Goal: Information Seeking & Learning: Learn about a topic

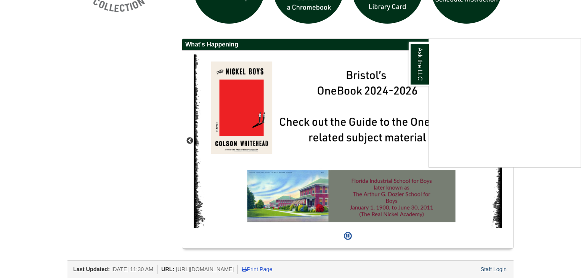
scroll to position [679, 0]
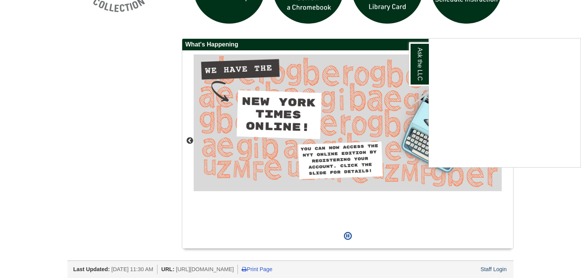
drag, startPoint x: 585, startPoint y: 180, endPoint x: 584, endPoint y: 208, distance: 27.1
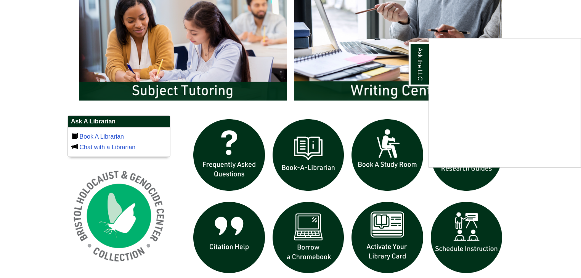
scroll to position [427, 0]
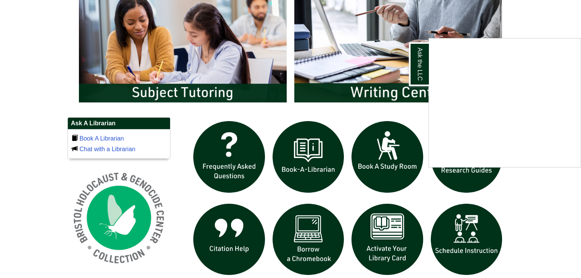
click at [454, 174] on div "Ask the LLC" at bounding box center [290, 139] width 581 height 278
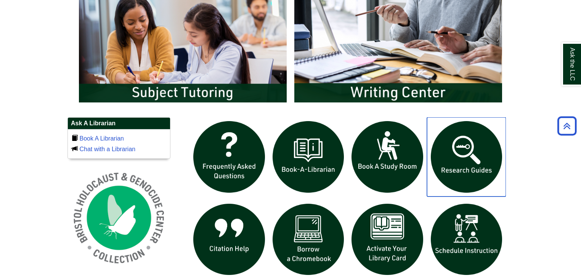
click at [471, 151] on img "slideshow" at bounding box center [466, 156] width 79 height 79
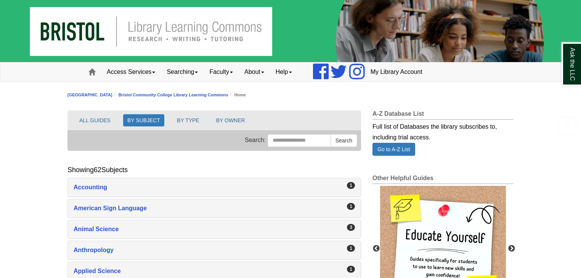
scroll to position [243, 0]
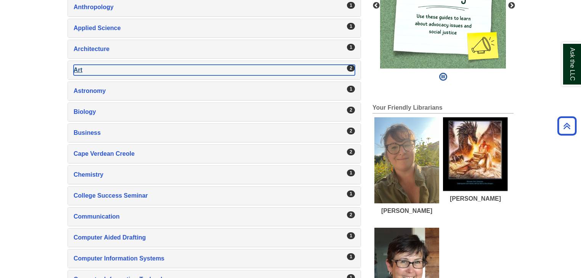
click at [330, 71] on div "Art , 2 guides" at bounding box center [215, 70] width 282 height 11
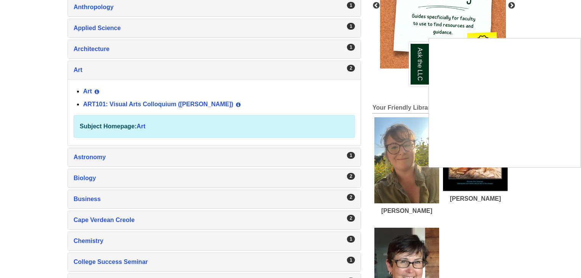
click at [145, 101] on div "Ask the LLC" at bounding box center [290, 139] width 581 height 278
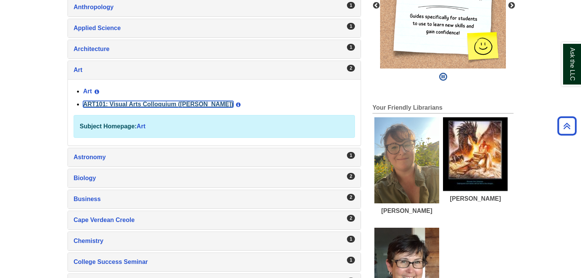
click at [146, 101] on link "ART101: Visual Arts Colloquium ([PERSON_NAME])" at bounding box center [158, 104] width 150 height 6
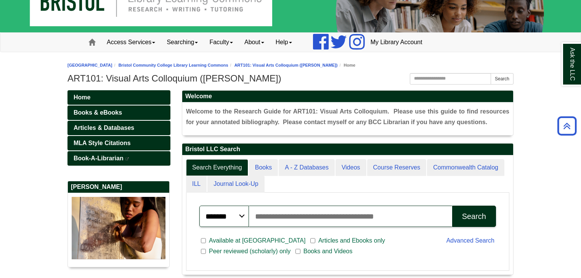
scroll to position [25, 0]
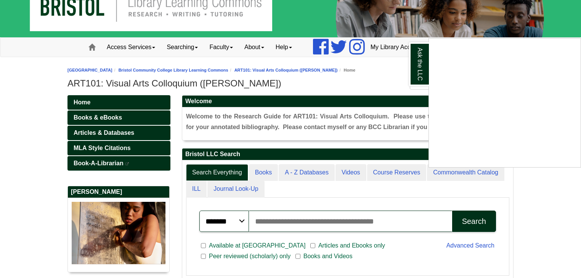
click at [122, 129] on div "Ask the LLC" at bounding box center [290, 139] width 581 height 278
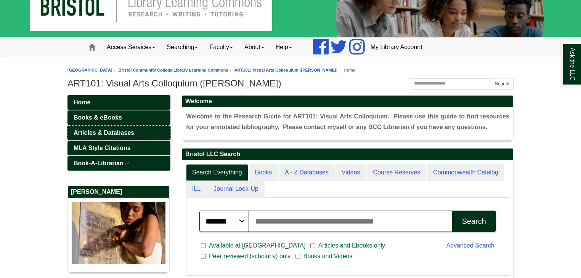
click at [122, 130] on span "Articles & Databases" at bounding box center [104, 133] width 61 height 6
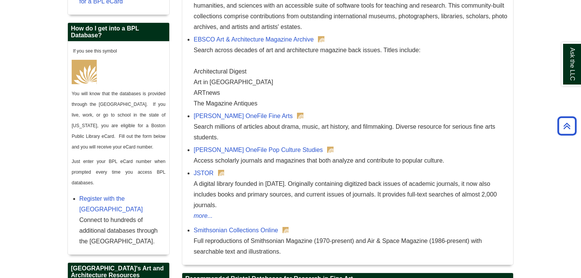
scroll to position [370, 0]
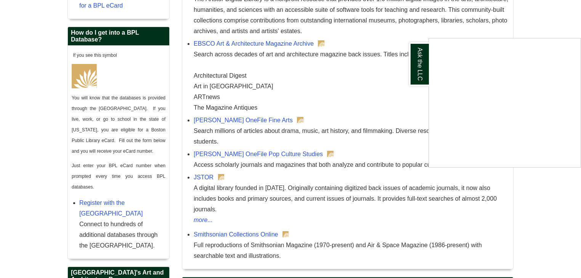
click at [246, 153] on div "Ask the LLC" at bounding box center [290, 139] width 581 height 278
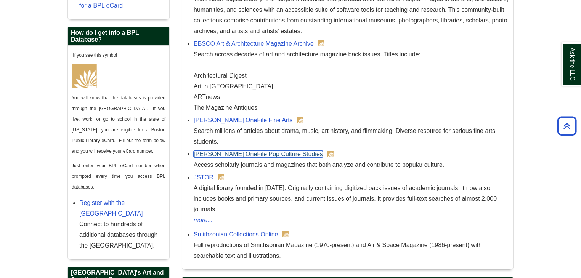
click at [246, 153] on link "Gale OneFile Pop Culture Studies" at bounding box center [258, 154] width 129 height 6
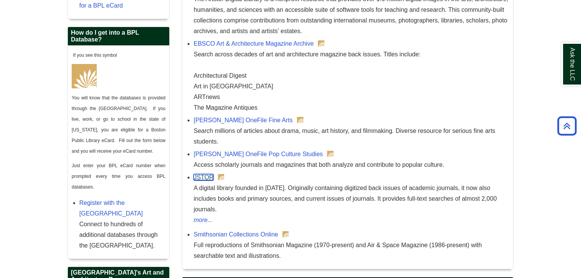
click at [204, 179] on link "JSTOR" at bounding box center [204, 177] width 20 height 6
click at [207, 180] on link "JSTOR" at bounding box center [204, 177] width 20 height 6
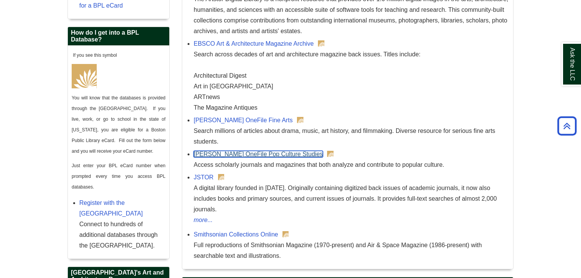
click at [221, 154] on link "Gale OneFile Pop Culture Studies" at bounding box center [258, 154] width 129 height 6
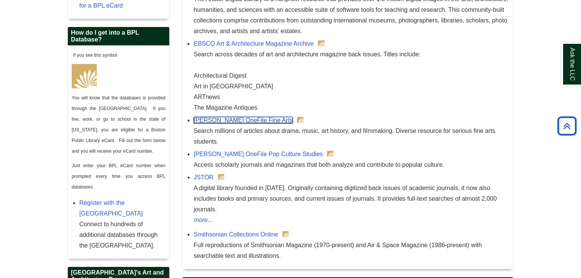
click at [229, 118] on link "Gale OneFile Fine Arts" at bounding box center [243, 120] width 99 height 6
